Goal: Task Accomplishment & Management: Complete application form

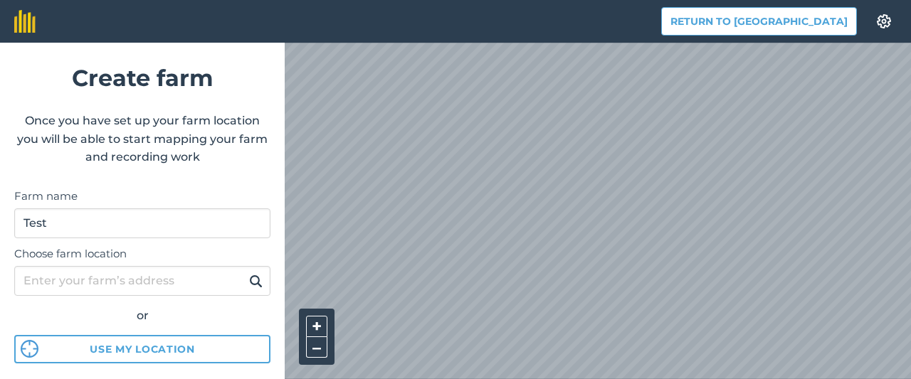
scroll to position [83, 0]
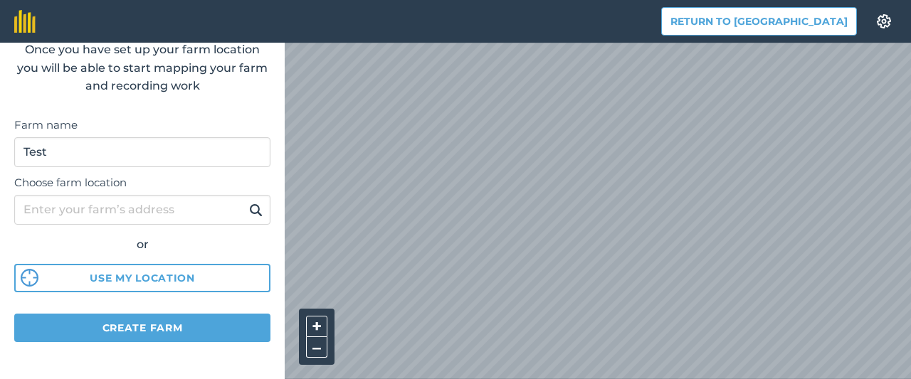
click at [158, 193] on div "Choose farm location or Use my location" at bounding box center [142, 230] width 256 height 126
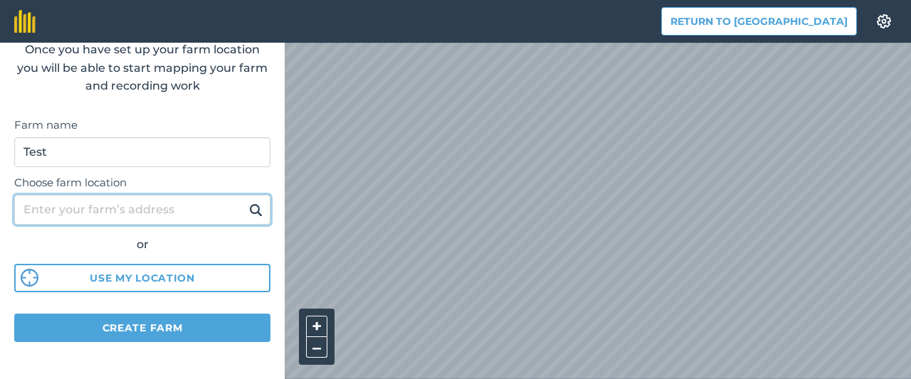
click at [150, 214] on input "Choose farm location" at bounding box center [142, 210] width 256 height 30
type input "[STREET_ADDRESS]"
click at [245, 201] on button at bounding box center [256, 210] width 22 height 19
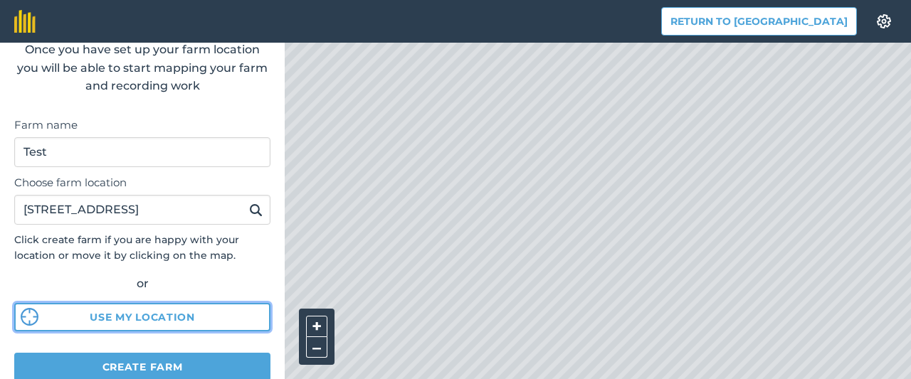
click at [157, 320] on button "Use my location" at bounding box center [142, 317] width 256 height 28
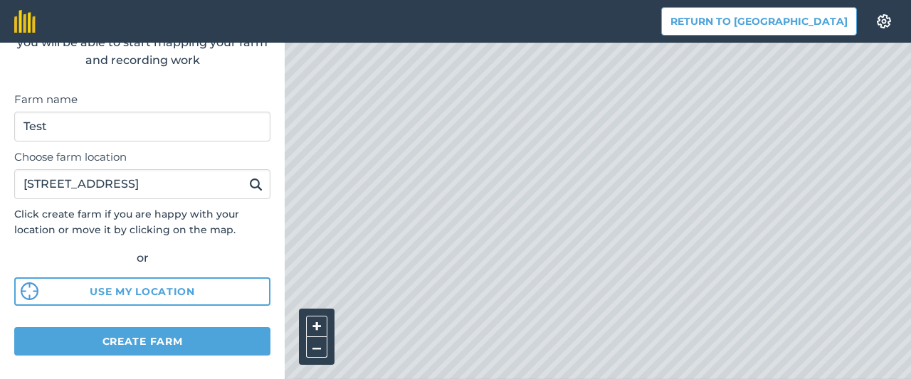
scroll to position [122, 0]
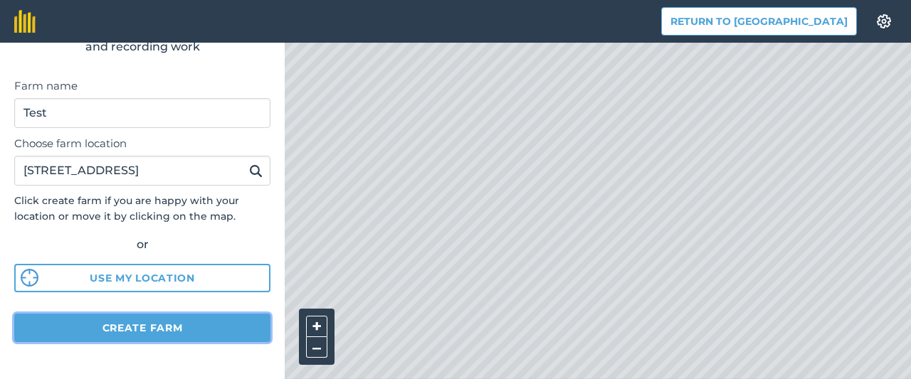
click at [151, 327] on button "Create farm" at bounding box center [142, 328] width 256 height 28
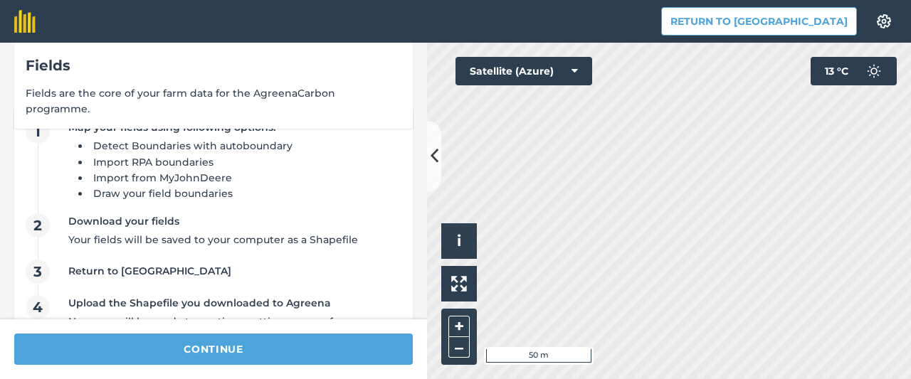
scroll to position [82, 0]
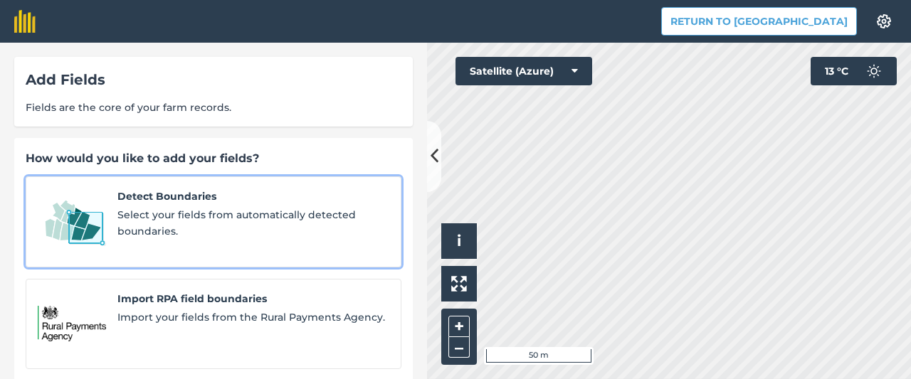
click at [326, 209] on span "Select your fields from automatically detected boundaries." at bounding box center [253, 223] width 272 height 32
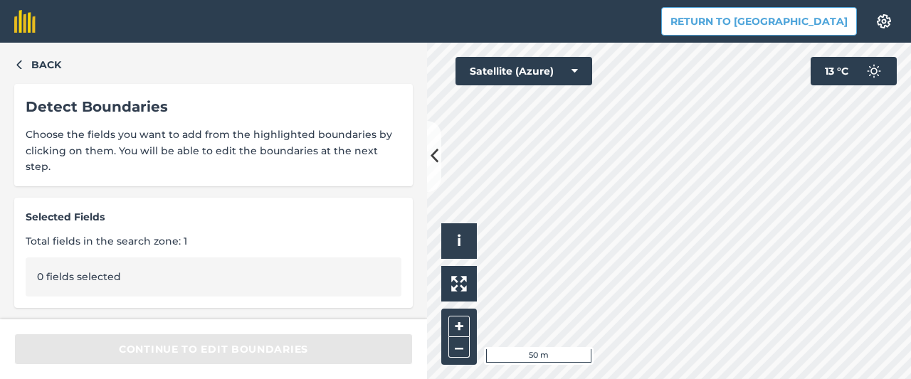
click at [130, 258] on div "0 fields selected" at bounding box center [214, 277] width 376 height 38
click at [763, 18] on button "Return to [GEOGRAPHIC_DATA]" at bounding box center [759, 21] width 196 height 28
